Goal: Task Accomplishment & Management: Manage account settings

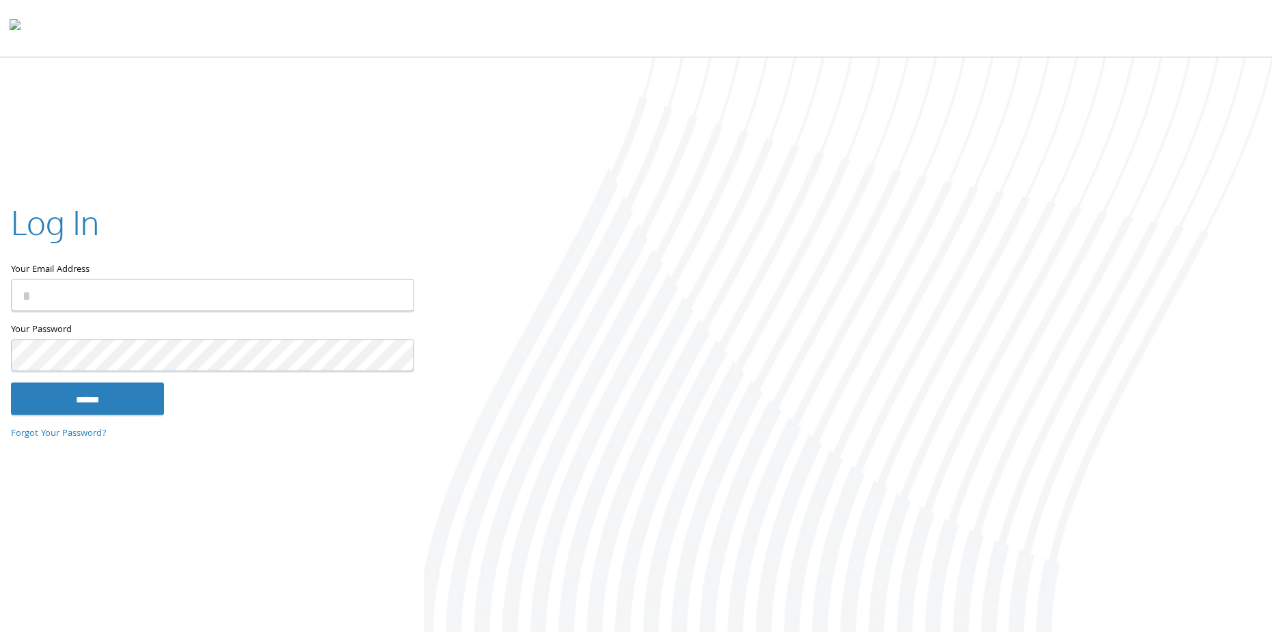
type input "**********"
click at [120, 401] on input "******" at bounding box center [87, 398] width 153 height 33
type input "**********"
click at [123, 407] on input "******" at bounding box center [87, 398] width 153 height 33
